Goal: Find contact information: Find contact information

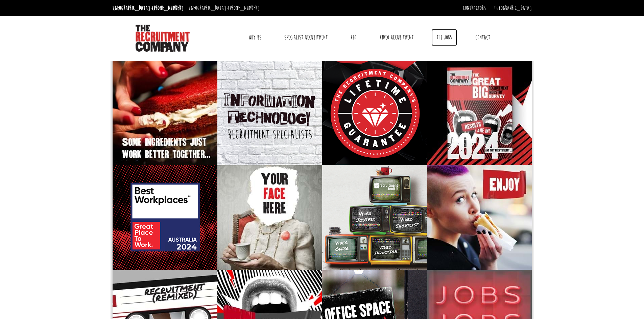
click at [441, 38] on link "The Jobs" at bounding box center [444, 37] width 26 height 17
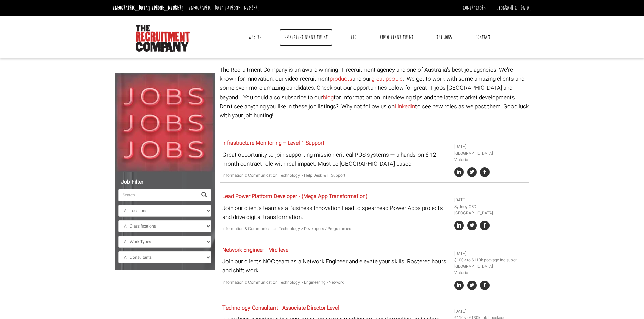
click at [313, 33] on link "Specialist Recruitment" at bounding box center [305, 37] width 53 height 17
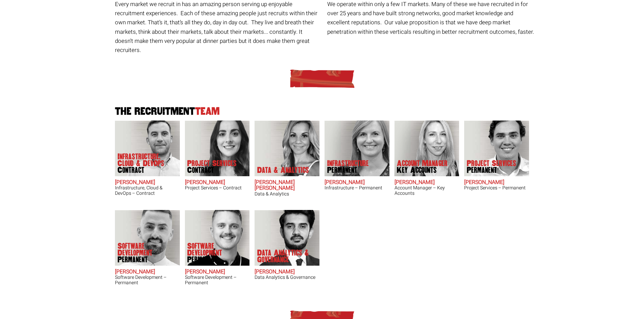
scroll to position [117, 0]
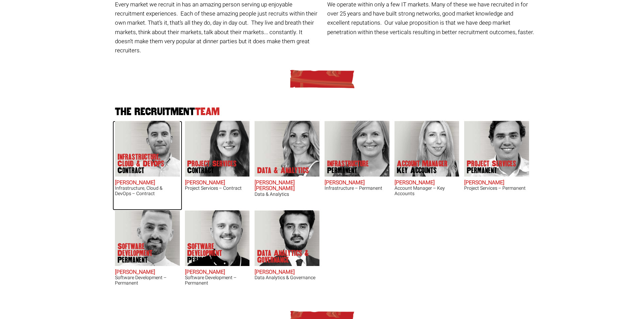
click at [133, 180] on h2 "Adam Eshet" at bounding box center [147, 183] width 65 height 6
click at [460, 217] on div "The Recruitment Team Infrastructure, Cloud & DevOps Contract Adam Eshet Infrast…" at bounding box center [322, 179] width 419 height 241
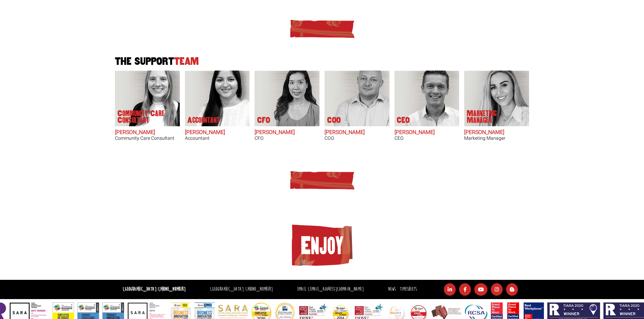
scroll to position [410, 0]
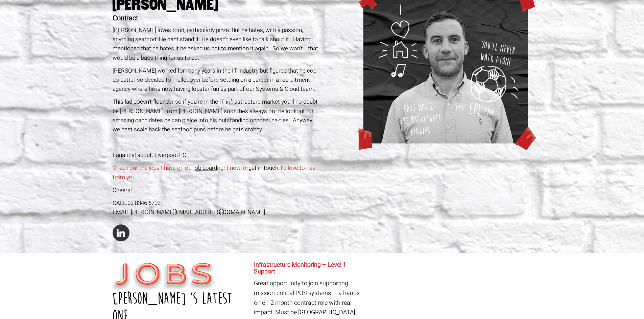
scroll to position [80, 0]
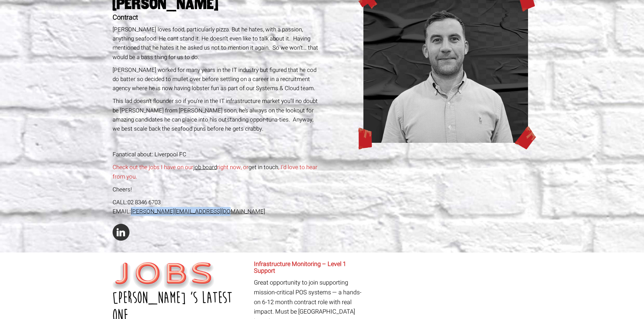
drag, startPoint x: 228, startPoint y: 212, endPoint x: 132, endPoint y: 216, distance: 96.7
click at [132, 216] on div "EMAIL: adame@therecruitmentcompany.com" at bounding box center [216, 211] width 207 height 9
copy link "adame@therecruitmentcompany.com"
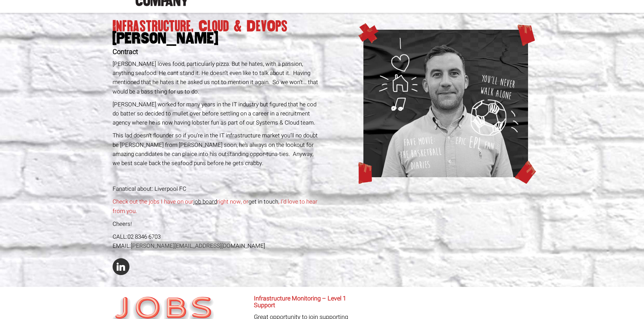
scroll to position [46, 0]
